Goal: Task Accomplishment & Management: Use online tool/utility

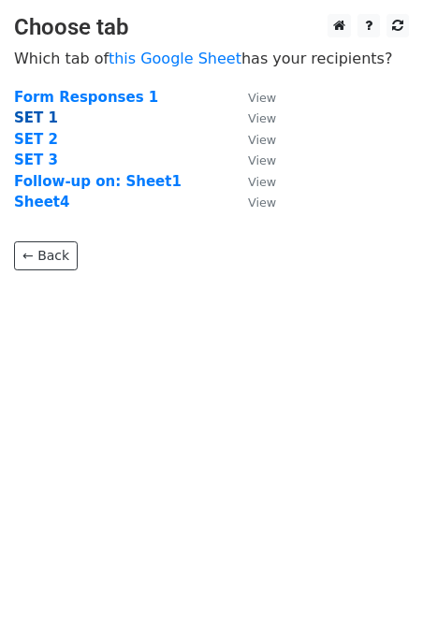
click at [45, 116] on strong "SET 1" at bounding box center [36, 117] width 44 height 17
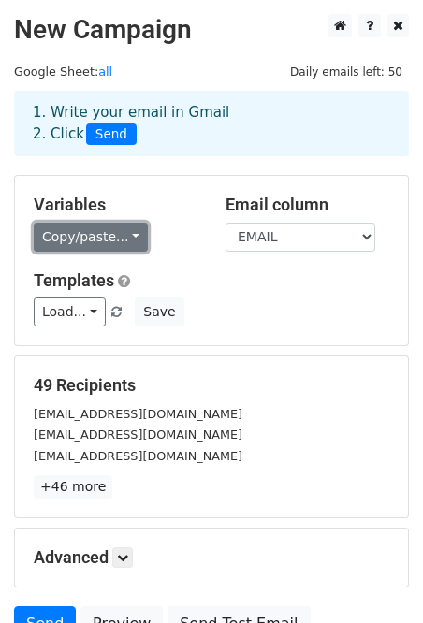
click at [120, 238] on link "Copy/paste..." at bounding box center [91, 237] width 114 height 29
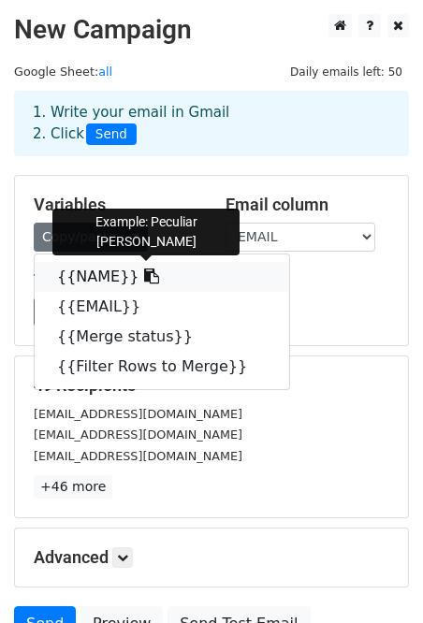
click at [96, 287] on link "{{NAME}}" at bounding box center [162, 277] width 254 height 30
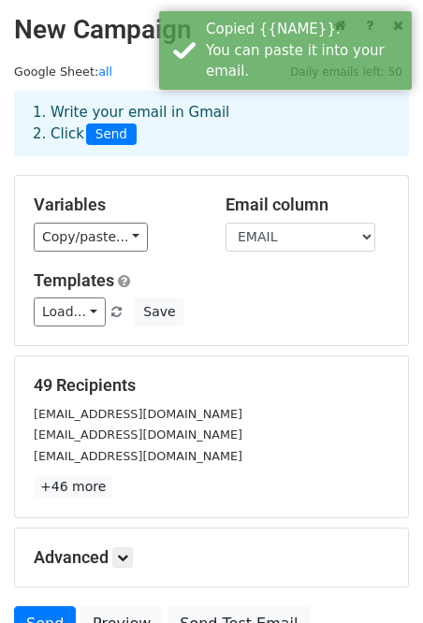
click at [155, 286] on h5 "Templates" at bounding box center [211, 280] width 355 height 21
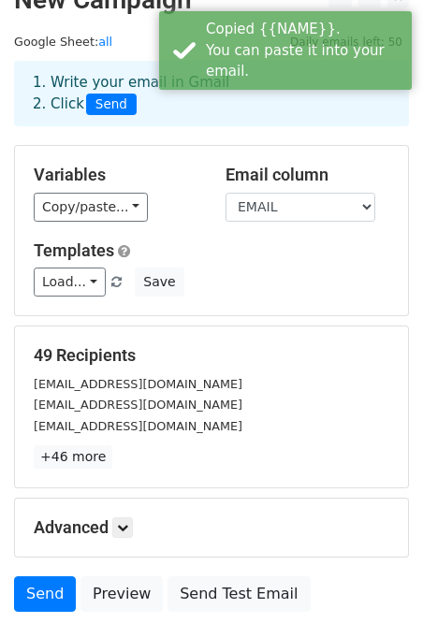
scroll to position [33, 0]
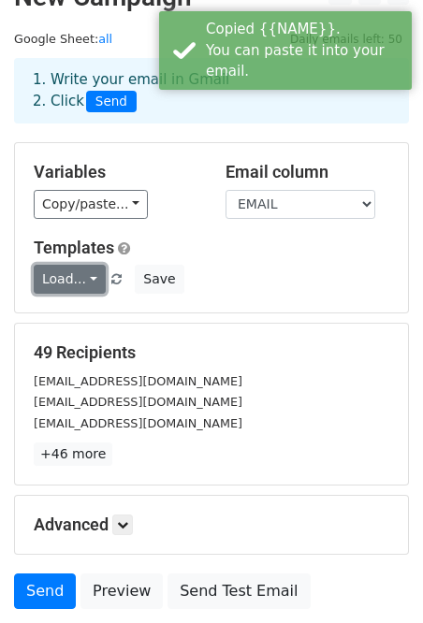
click at [87, 277] on link "Load..." at bounding box center [70, 279] width 72 height 29
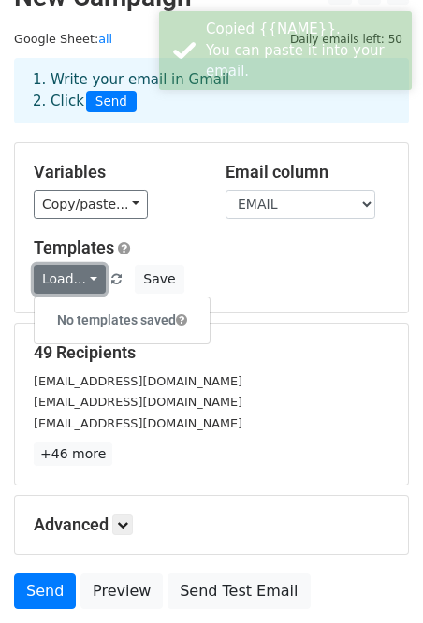
click at [87, 277] on link "Load..." at bounding box center [70, 279] width 72 height 29
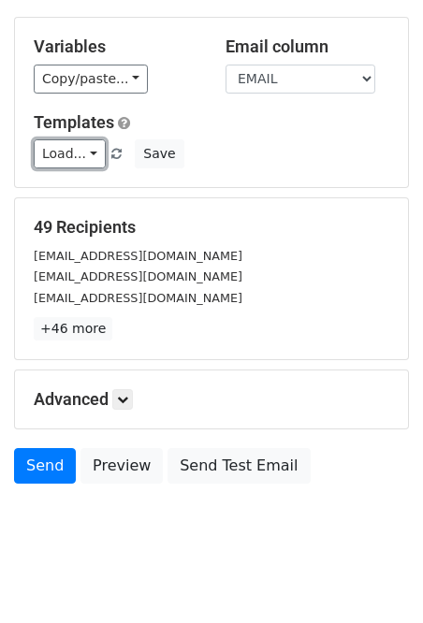
scroll to position [178, 0]
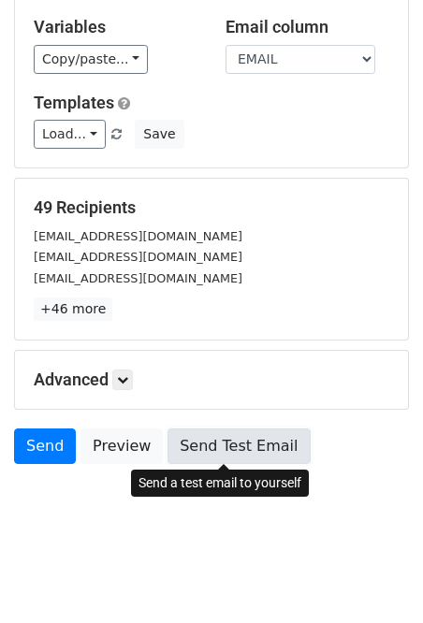
click at [237, 455] on link "Send Test Email" at bounding box center [238, 446] width 142 height 36
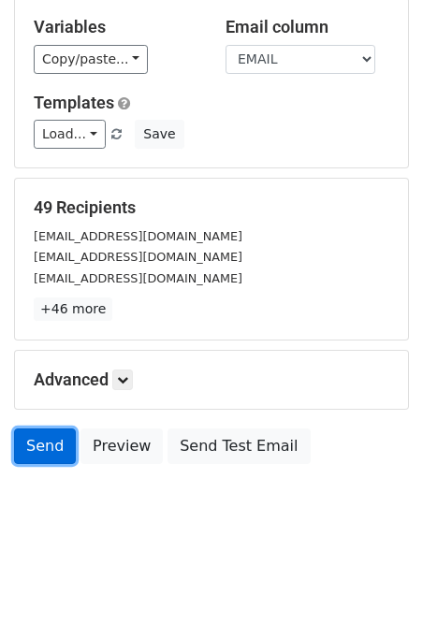
click at [39, 449] on link "Send" at bounding box center [45, 446] width 62 height 36
